Goal: Task Accomplishment & Management: Complete application form

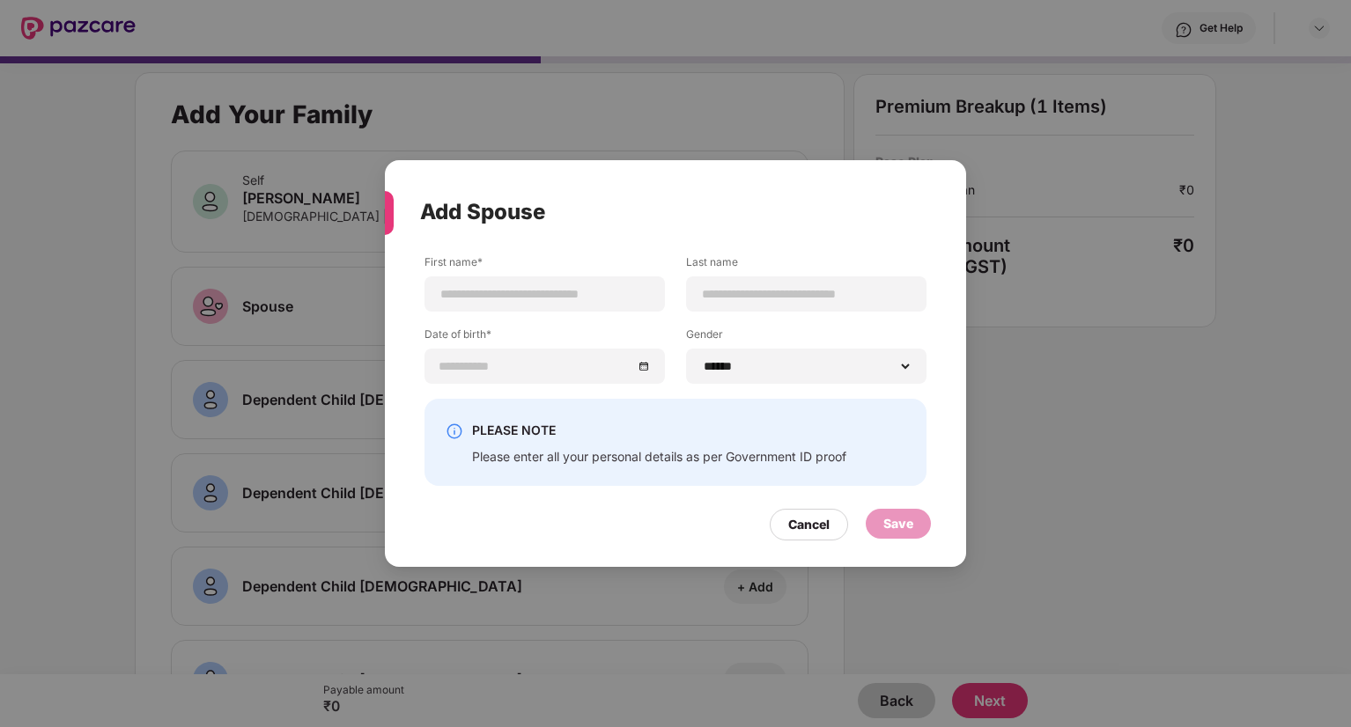
select select "******"
click at [786, 550] on div "Add Spouse First name* Last name Date of birth* Gender ****** **** ****** PLEAS…" at bounding box center [675, 364] width 581 height 408
click at [800, 532] on div "Cancel" at bounding box center [808, 524] width 41 height 19
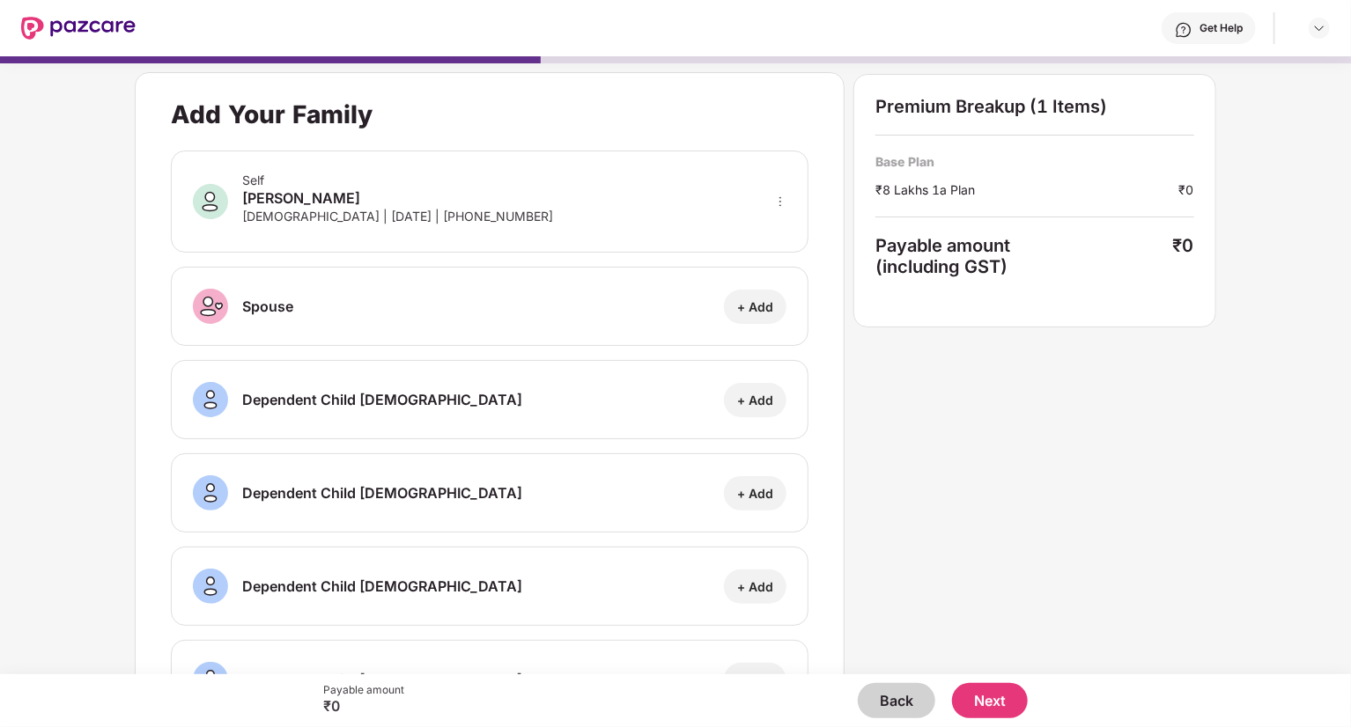
click at [991, 713] on button "Next" at bounding box center [990, 700] width 76 height 35
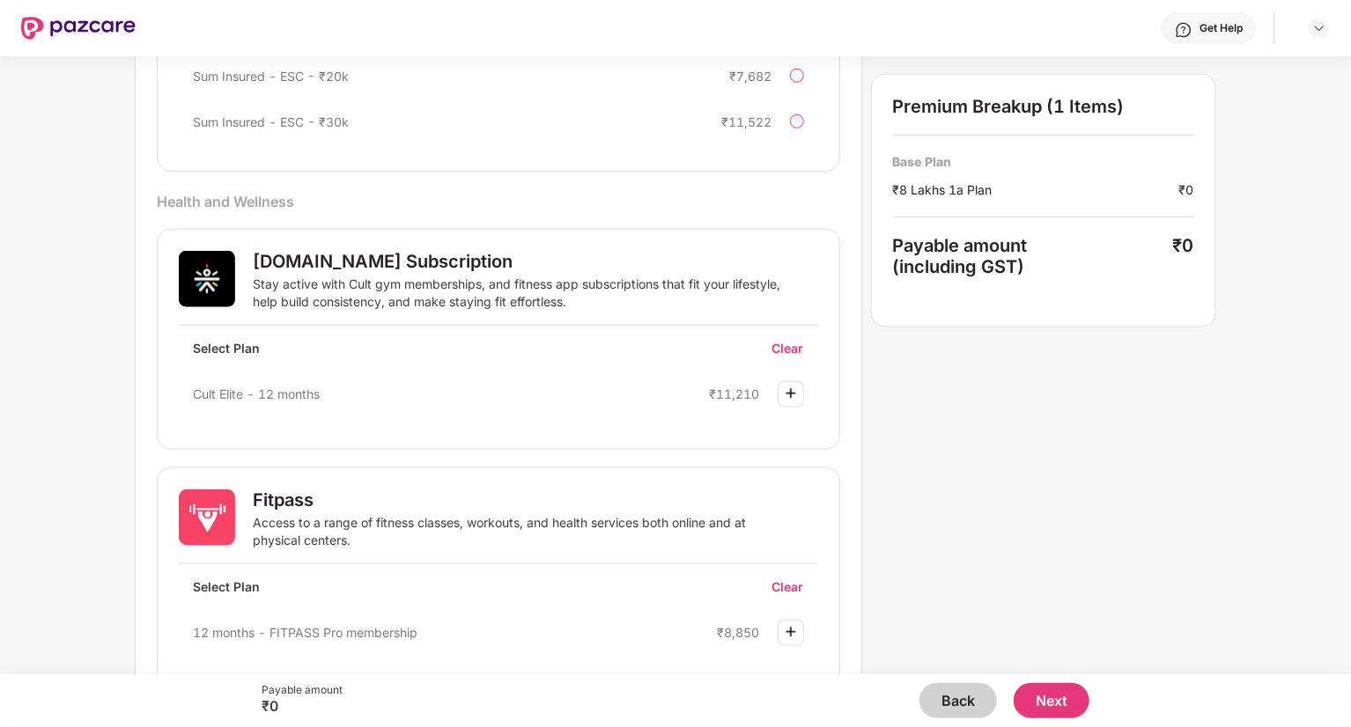
click at [941, 715] on button "Back" at bounding box center [958, 700] width 78 height 35
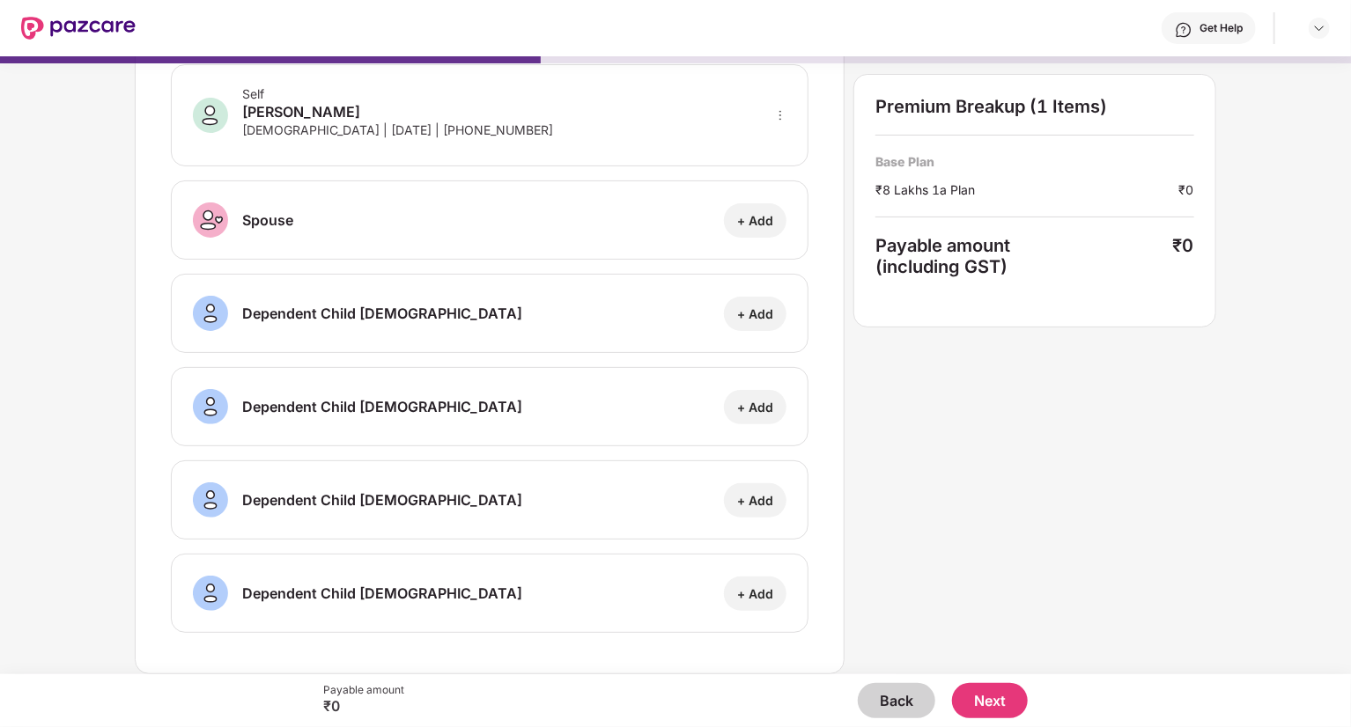
scroll to position [84, 0]
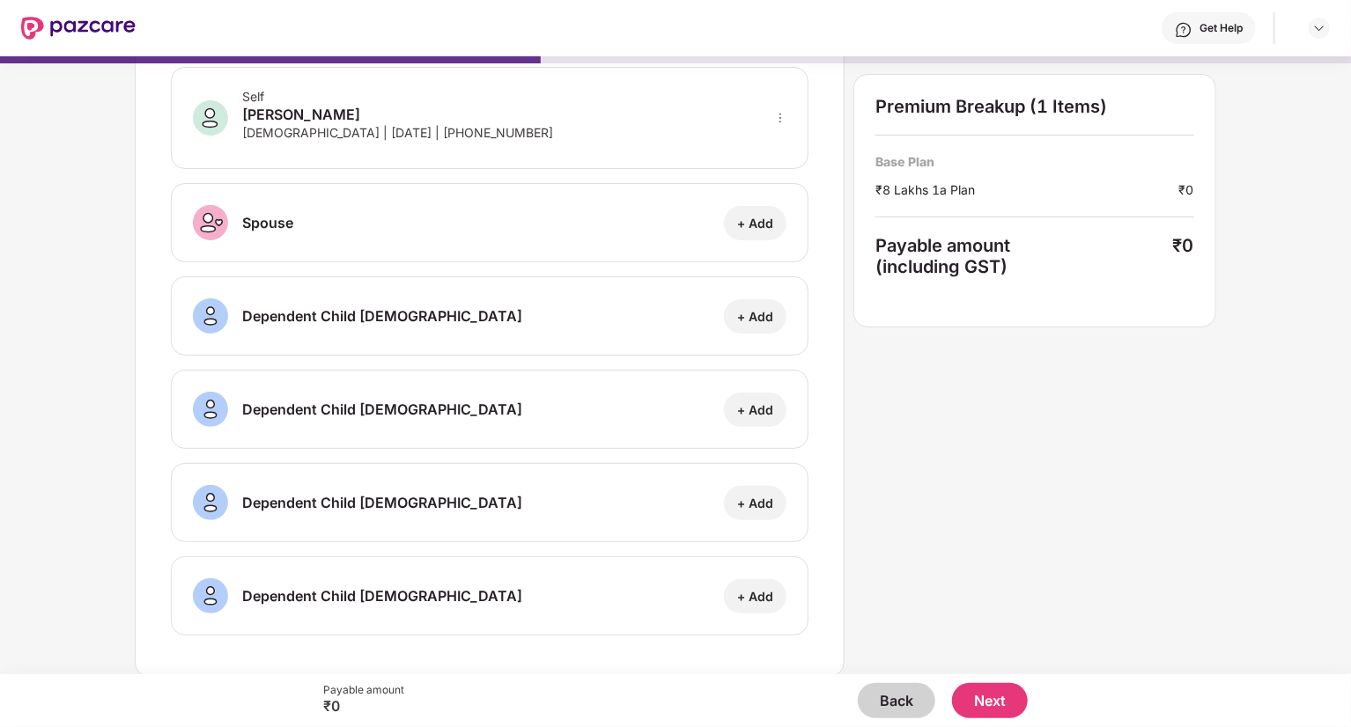
click at [1005, 700] on button "Next" at bounding box center [990, 700] width 76 height 35
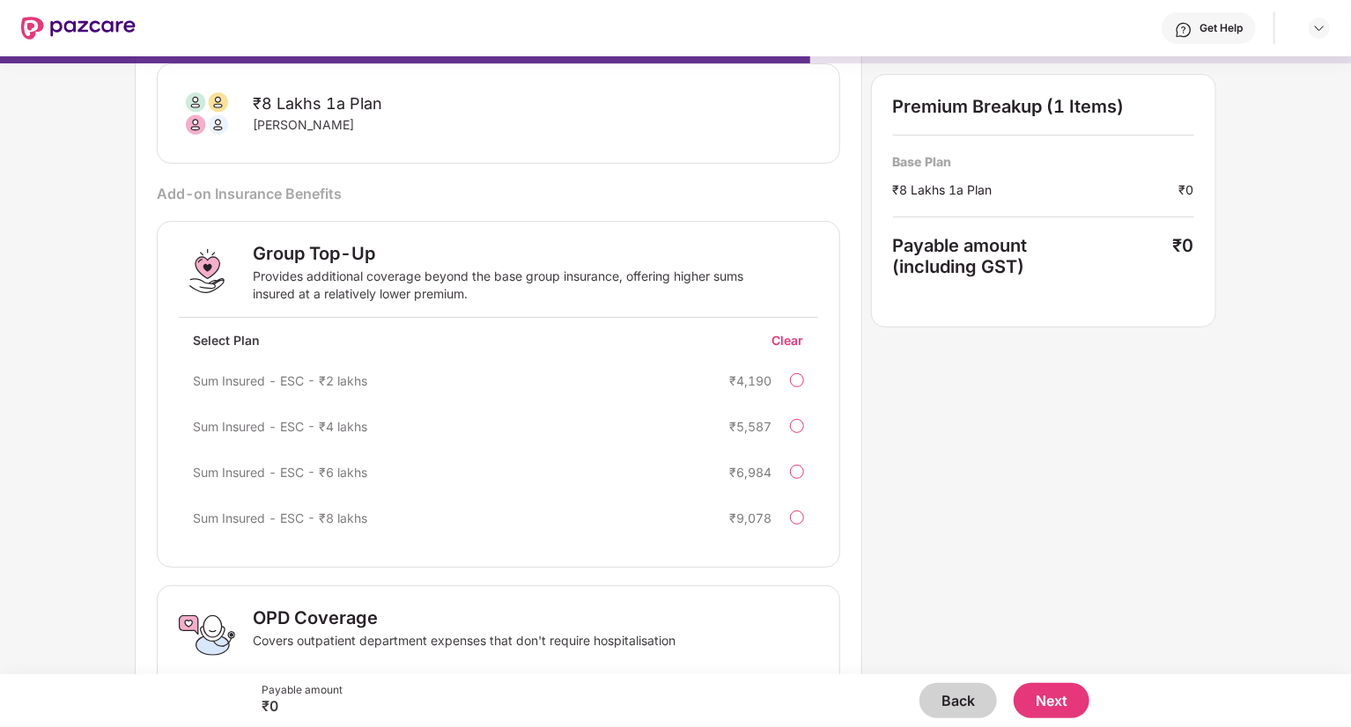
scroll to position [201, 0]
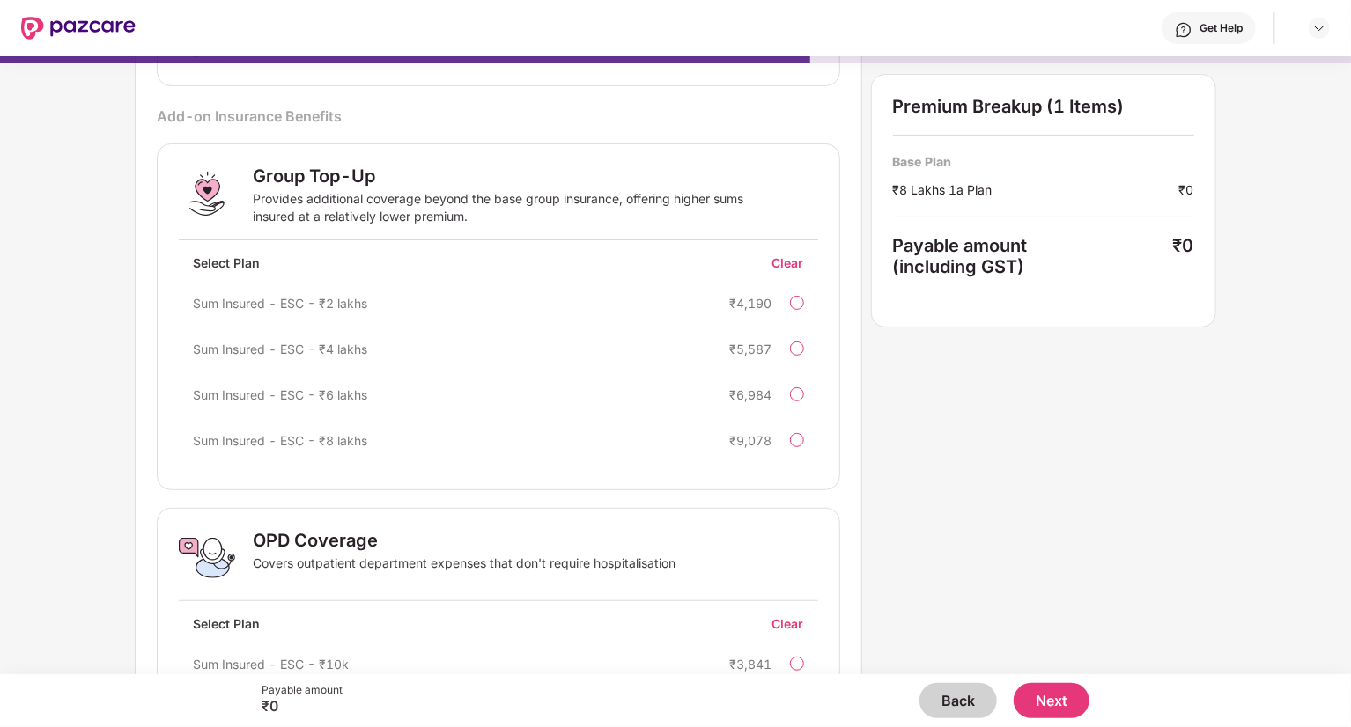
click at [774, 310] on div "Sum Insured - ESC - ₹2 lakhs ₹4,190" at bounding box center [498, 302] width 639 height 35
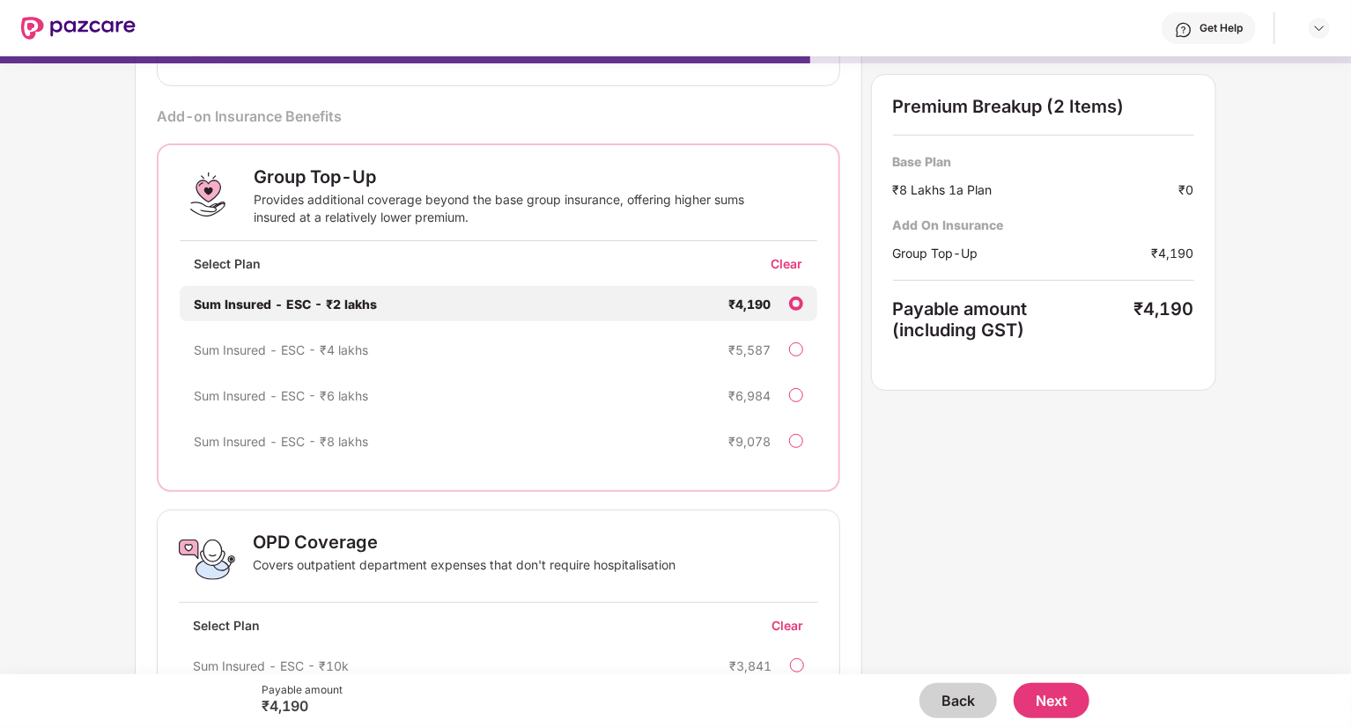
click at [788, 260] on div "Clear" at bounding box center [795, 263] width 46 height 17
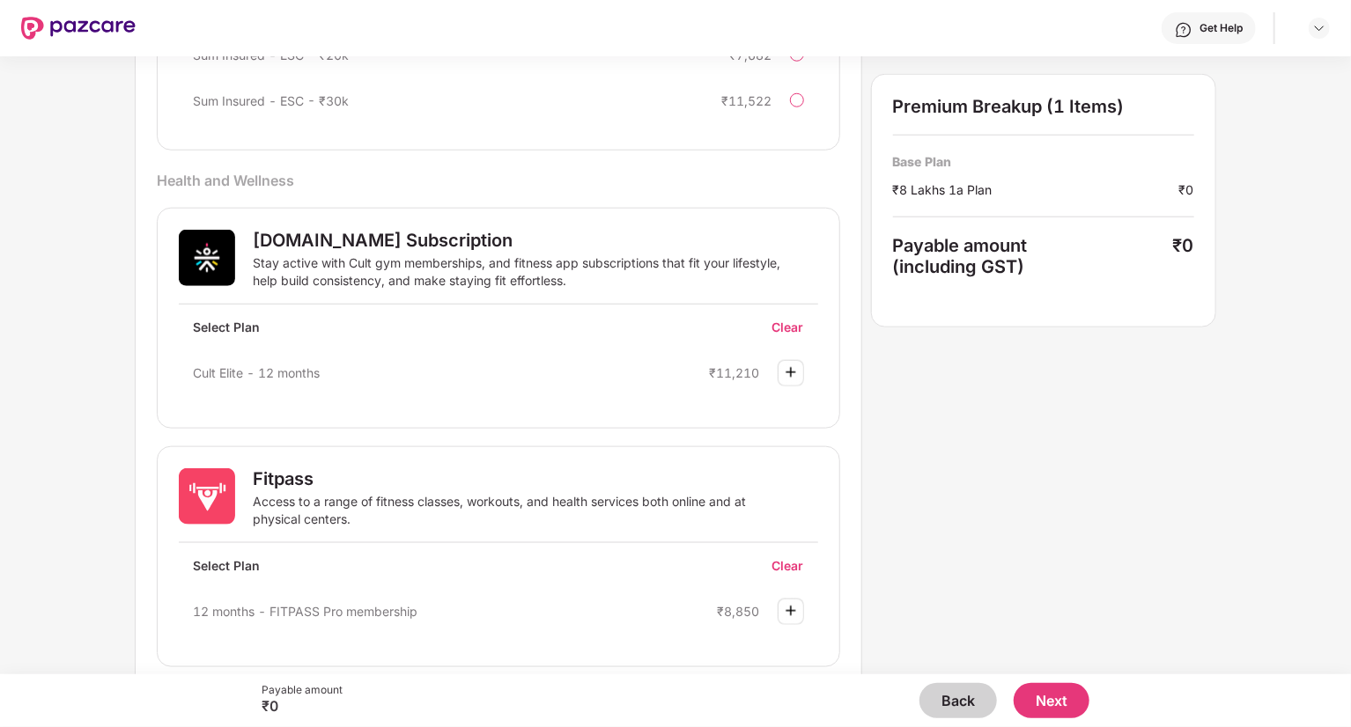
scroll to position [867, 0]
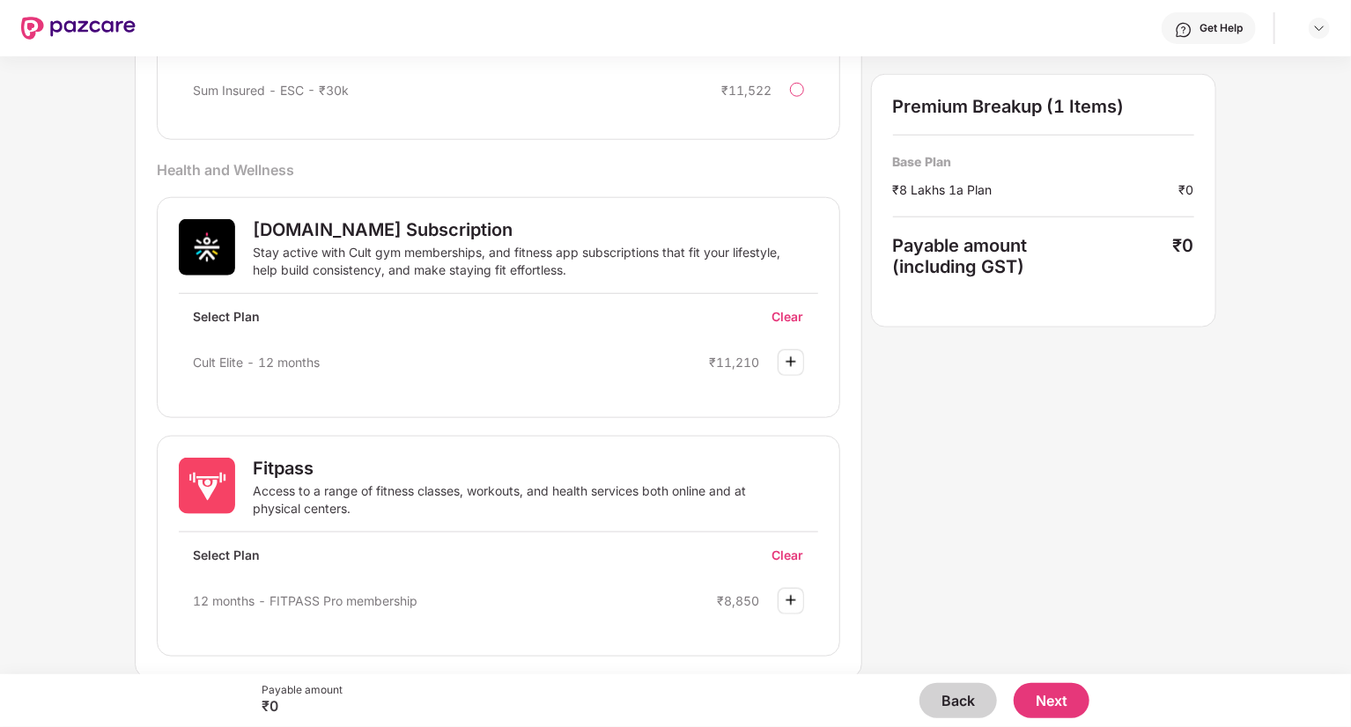
click at [1061, 712] on button "Next" at bounding box center [1052, 700] width 76 height 35
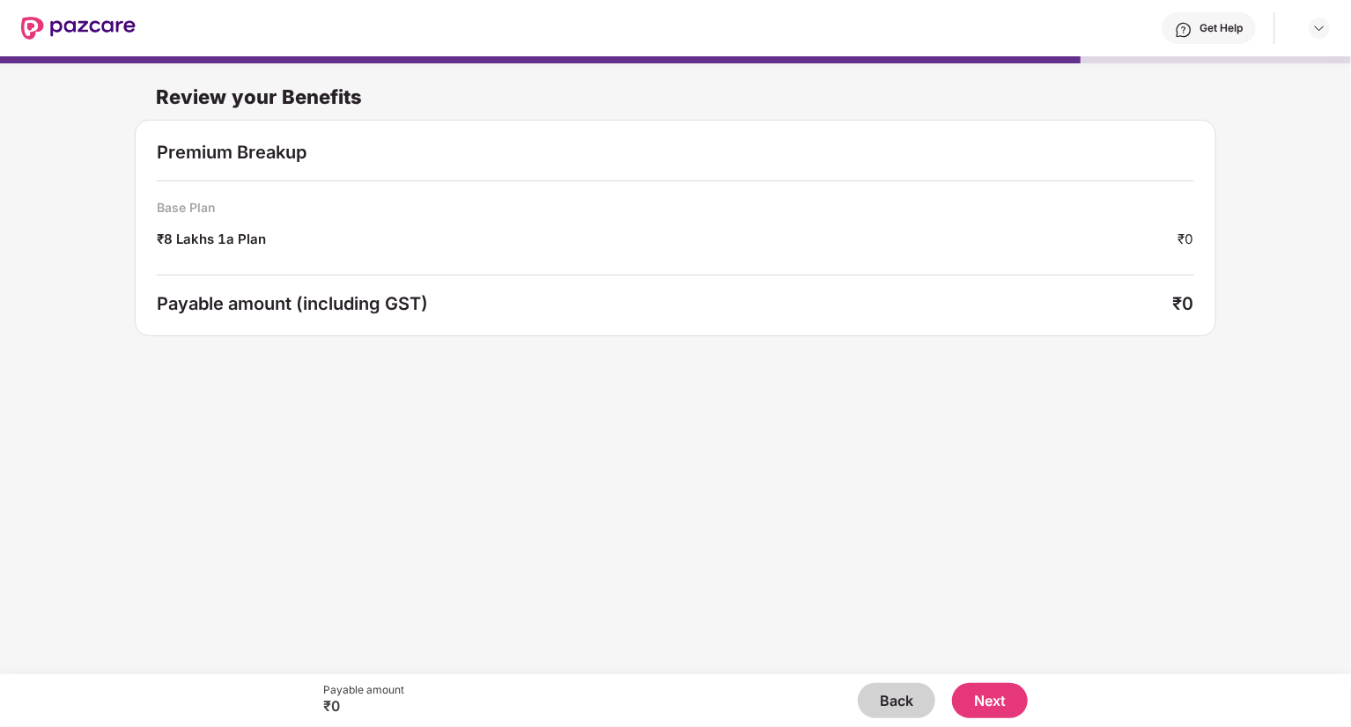
click at [1253, 521] on div "Review your Benefits Premium Breakup Base Plan ₹8 Lakhs 1a Plan ₹0 Payable amou…" at bounding box center [675, 356] width 1351 height 601
click at [971, 714] on button "Next" at bounding box center [990, 700] width 76 height 35
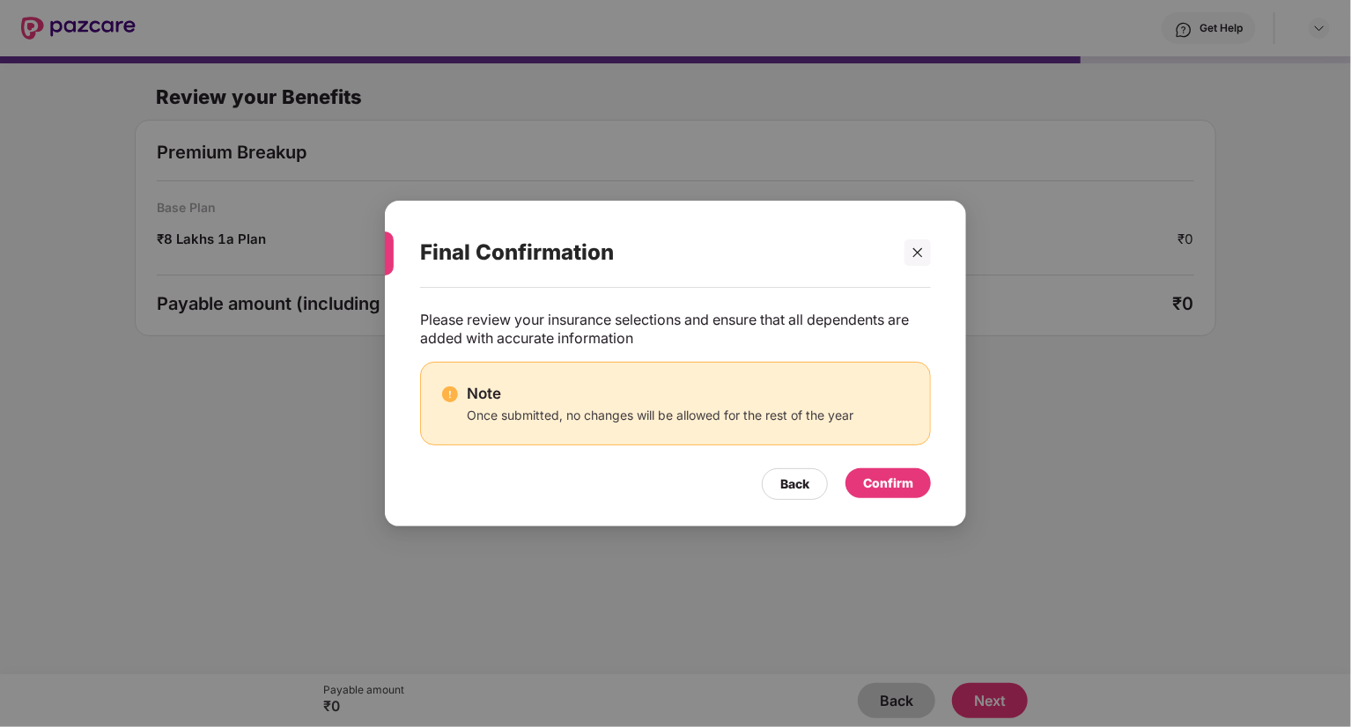
click at [888, 469] on div "Confirm" at bounding box center [888, 484] width 85 height 30
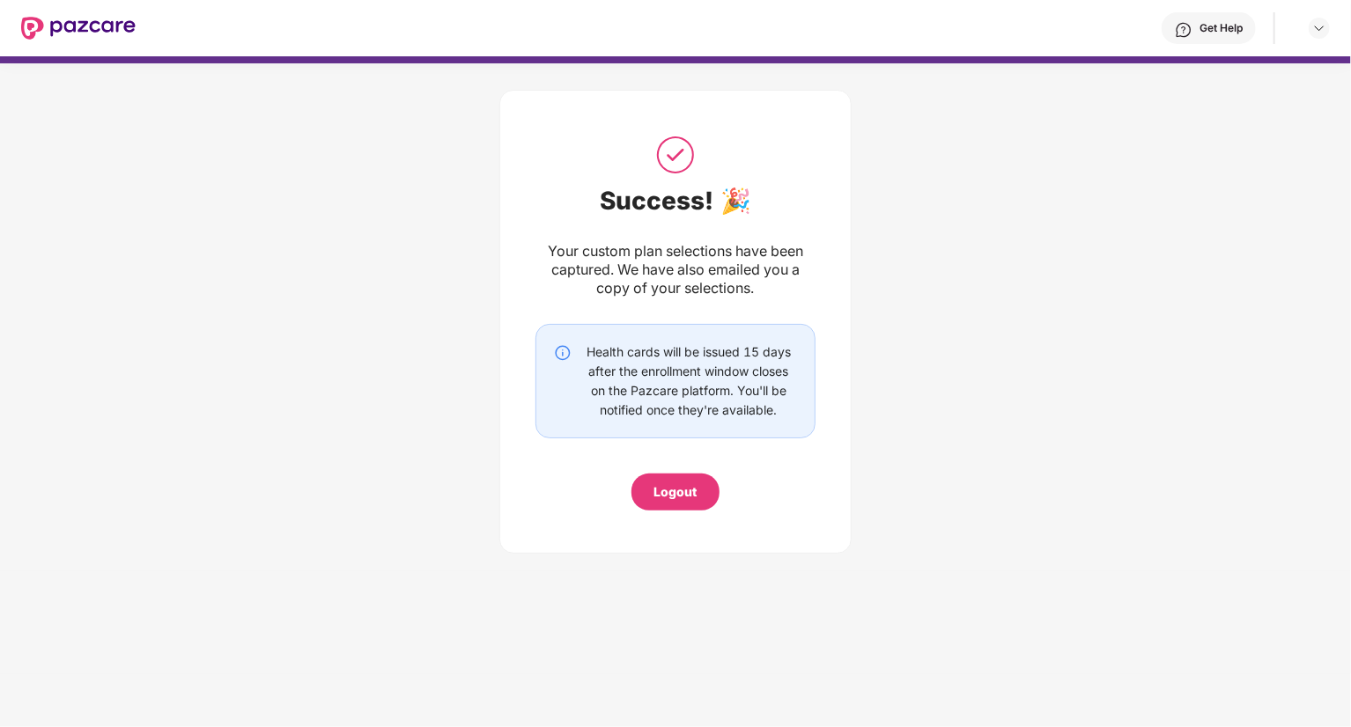
click at [690, 496] on div "Logout" at bounding box center [675, 492] width 43 height 19
